Goal: Information Seeking & Learning: Learn about a topic

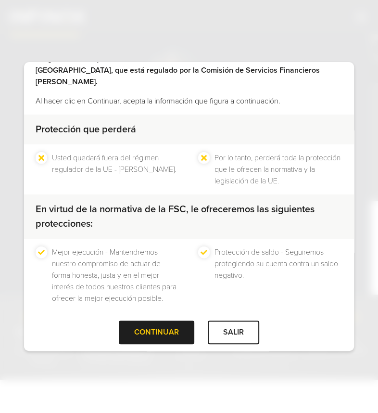
scroll to position [63, 0]
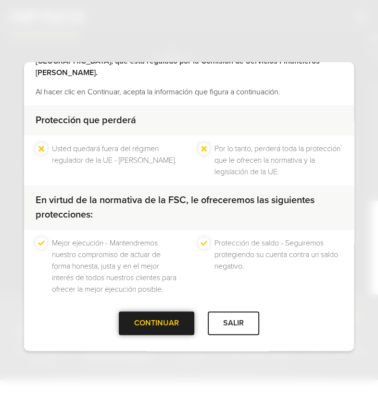
drag, startPoint x: 157, startPoint y: 319, endPoint x: 165, endPoint y: 319, distance: 8.2
click at [157, 319] on div "CONTINUAR" at bounding box center [156, 323] width 75 height 24
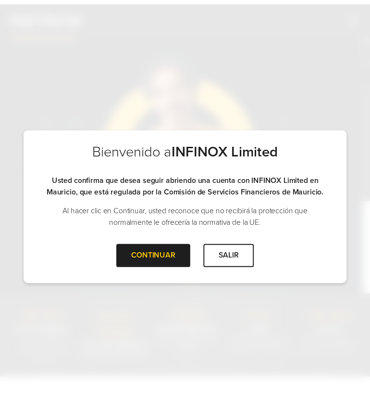
scroll to position [0, 0]
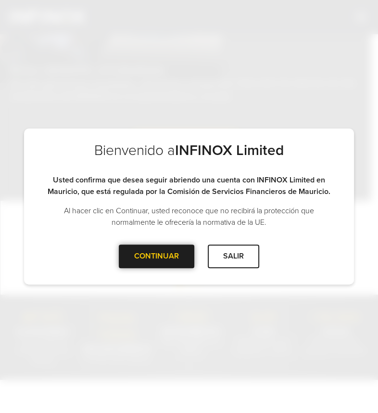
click at [144, 257] on div "CONTINUAR" at bounding box center [156, 256] width 75 height 24
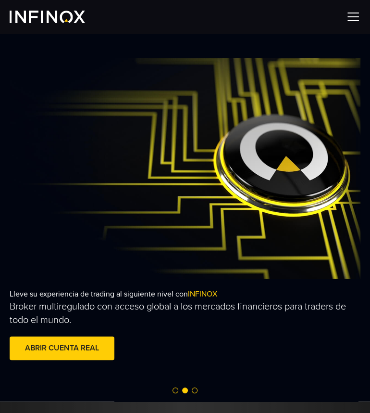
click at [353, 17] on img at bounding box center [353, 17] width 14 height 14
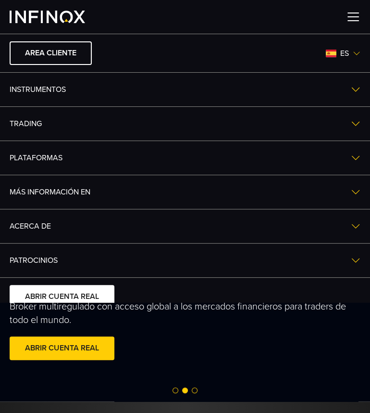
click at [31, 223] on link "ACERCA DE" at bounding box center [185, 226] width 370 height 34
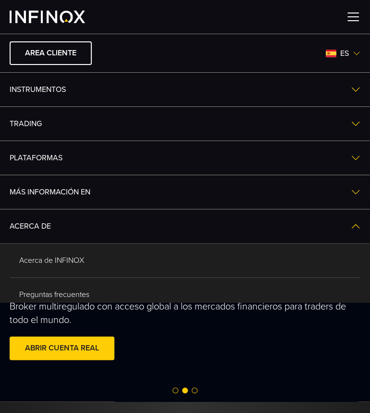
click at [50, 257] on ul "Acerca de INFINOX Preguntas frecuentes Contacte con nosotros Más información" at bounding box center [185, 311] width 370 height 137
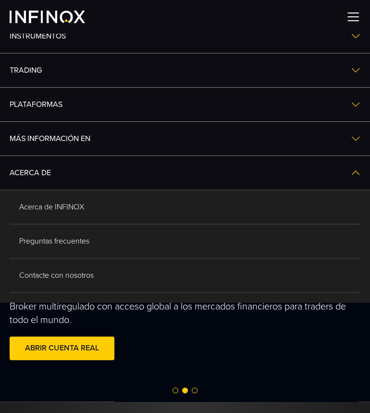
click at [60, 206] on link "Acerca de INFINOX" at bounding box center [185, 207] width 351 height 34
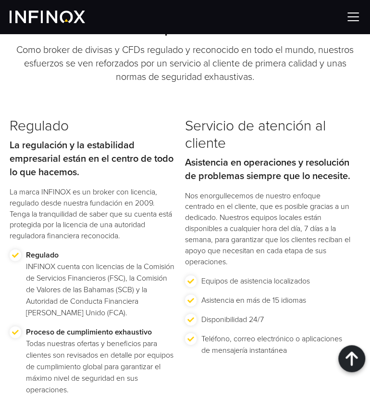
scroll to position [1442, 0]
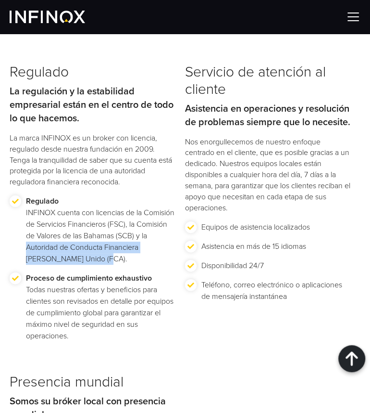
drag, startPoint x: 32, startPoint y: 244, endPoint x: 100, endPoint y: 251, distance: 69.1
click at [109, 259] on p "Regulado INFINOX cuenta con licencias de la Comisión de Servicios Financieros (…" at bounding box center [101, 229] width 150 height 69
copy p "Autoridad de Conducta Financiera del Reino Unido (FCA)."
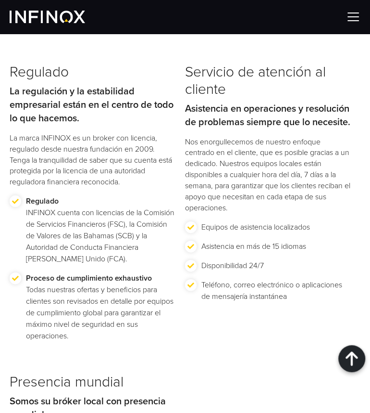
click at [244, 353] on div "Regulado La regulación y la estabilidad empresarial están en el centro de todo …" at bounding box center [185, 352] width 351 height 579
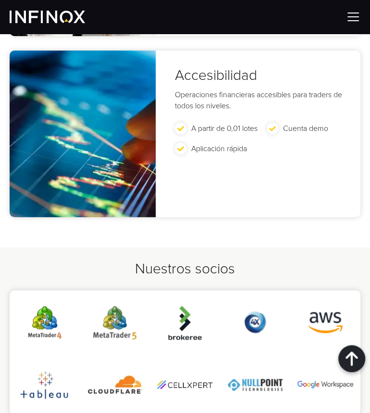
scroll to position [3205, 0]
